Goal: Information Seeking & Learning: Learn about a topic

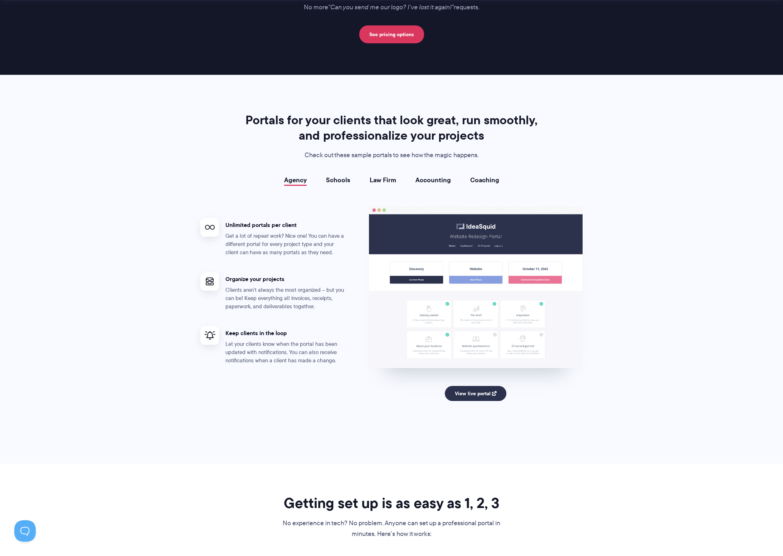
scroll to position [1186, 0]
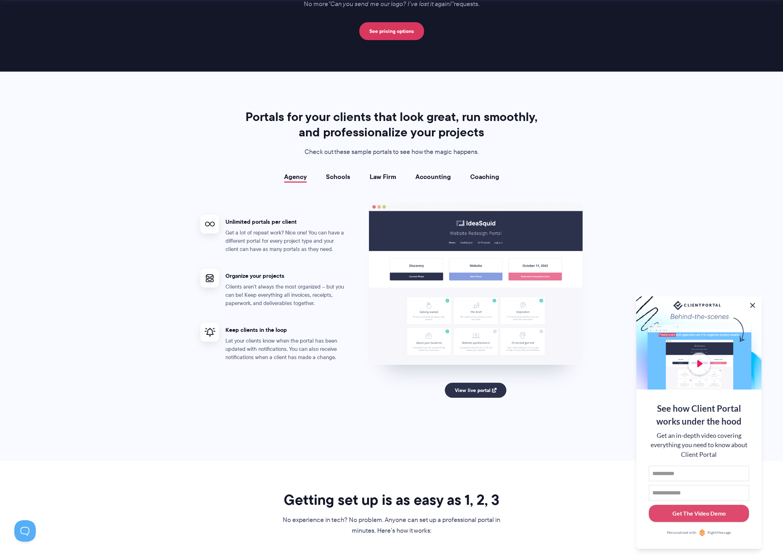
click at [755, 303] on button at bounding box center [752, 305] width 9 height 9
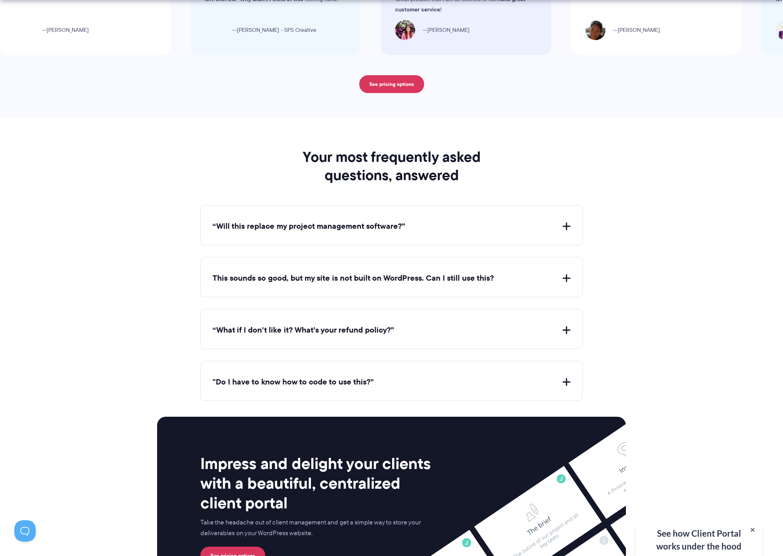
scroll to position [2470, 0]
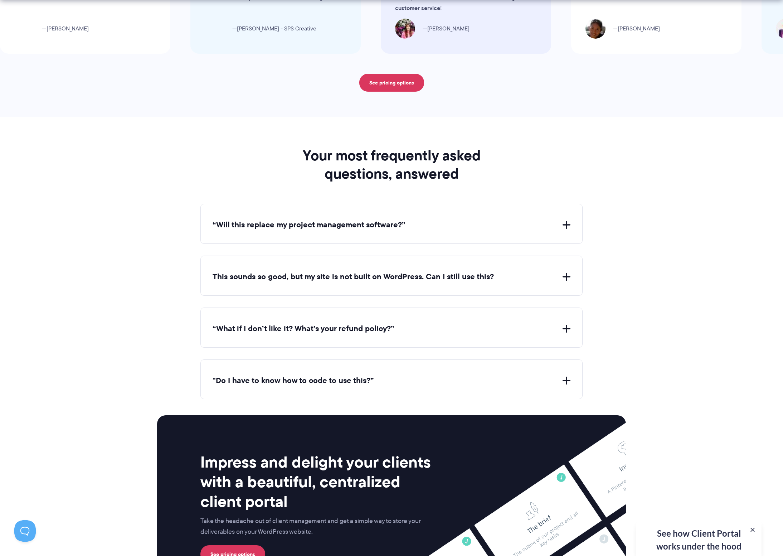
click at [303, 223] on button "“Will this replace my project management software?”" at bounding box center [392, 224] width 358 height 11
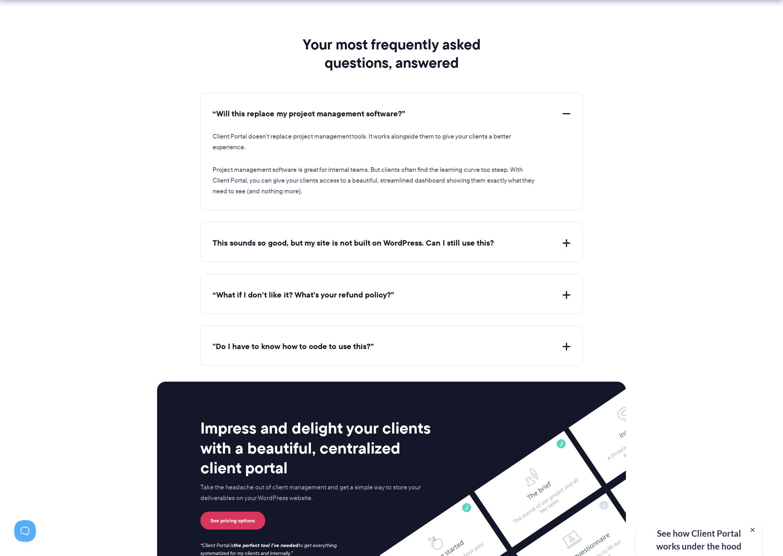
scroll to position [2622, 0]
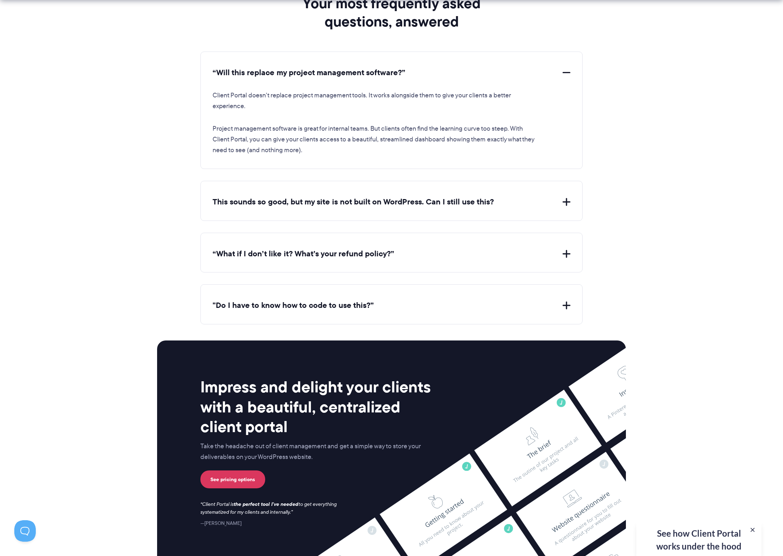
click at [328, 205] on button "This sounds so good, but my site is not built on WordPress. Can I still use thi…" at bounding box center [392, 201] width 358 height 11
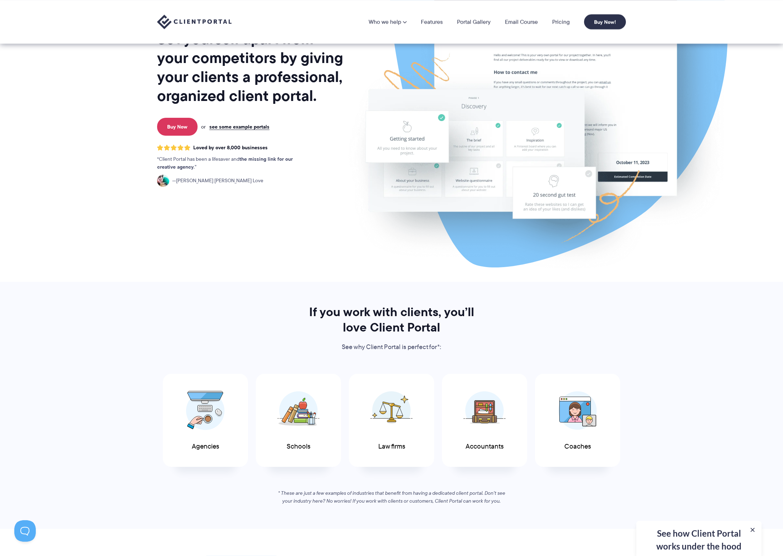
scroll to position [0, 0]
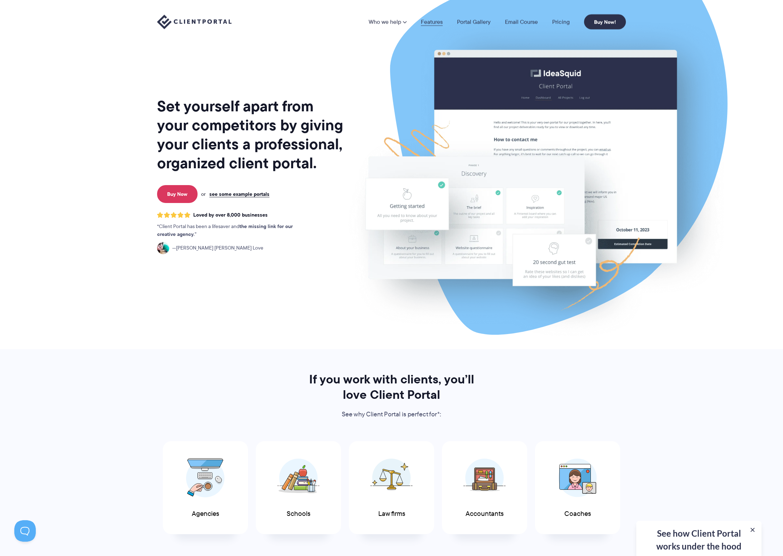
click at [435, 22] on link "Features" at bounding box center [432, 22] width 22 height 6
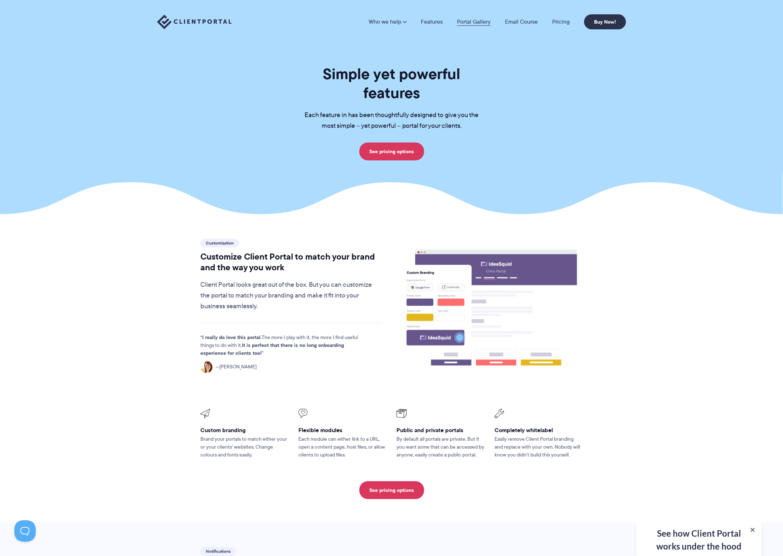
click at [482, 23] on link "Portal Gallery" at bounding box center [474, 22] width 34 height 6
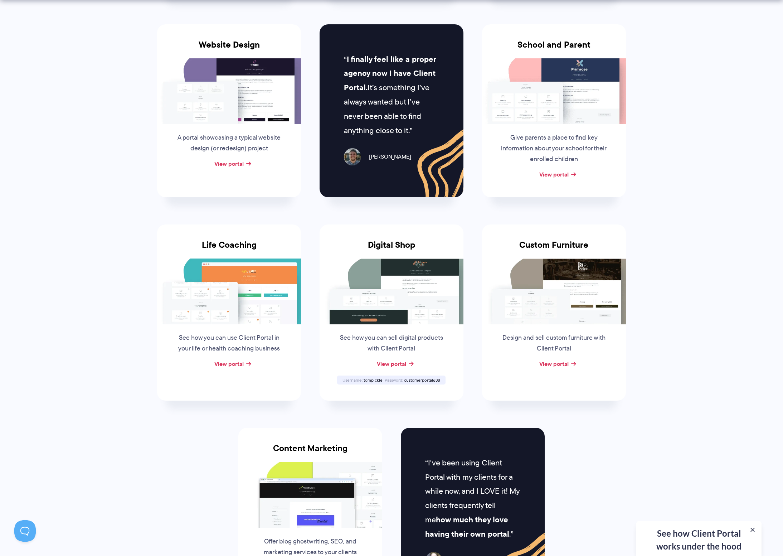
scroll to position [385, 0]
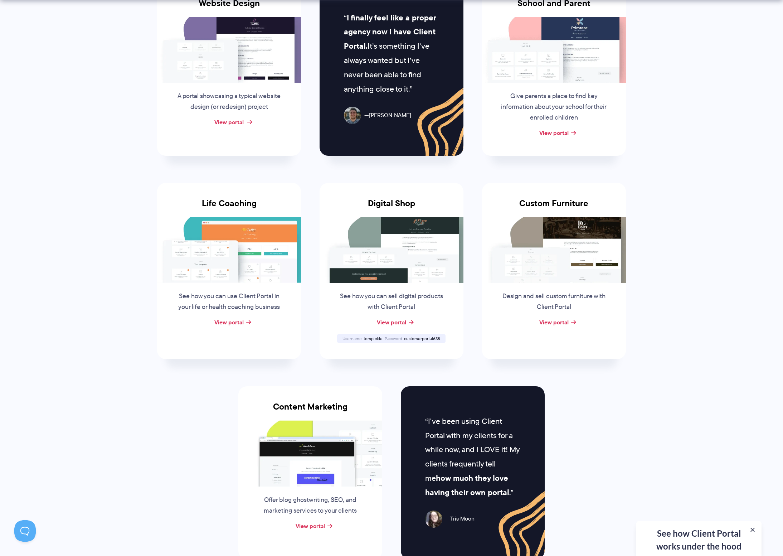
click at [236, 121] on link "View portal" at bounding box center [228, 122] width 29 height 9
click at [439, 230] on img at bounding box center [392, 250] width 144 height 66
click at [399, 321] on link "View portal" at bounding box center [391, 322] width 29 height 9
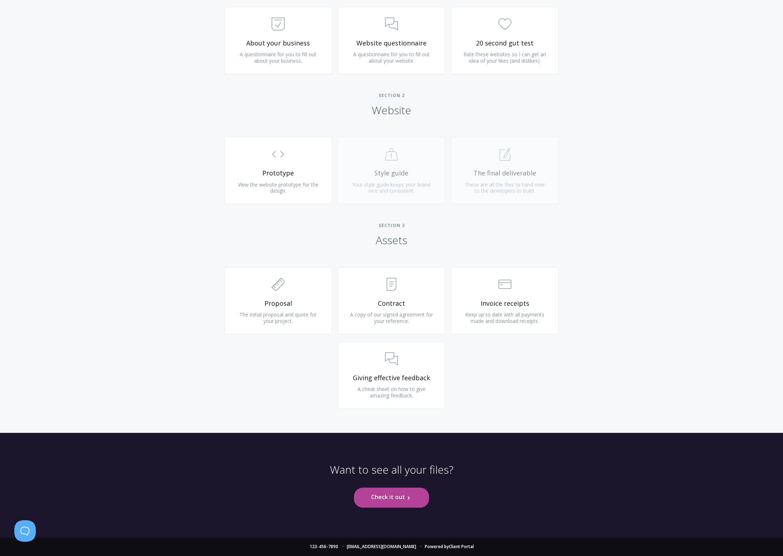
scroll to position [1681, 0]
